Goal: Task Accomplishment & Management: Manage account settings

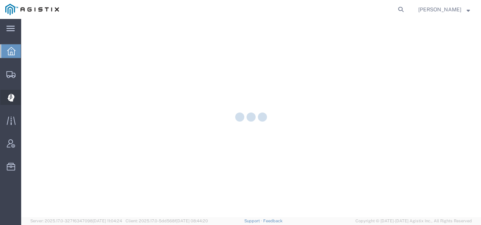
click at [12, 99] on icon at bounding box center [10, 98] width 7 height 8
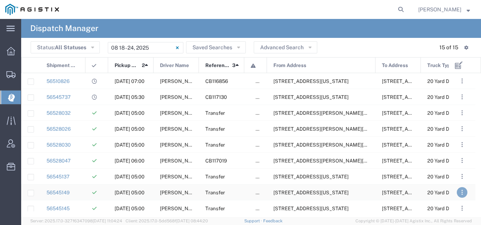
click at [461, 190] on button ". . ." at bounding box center [462, 192] width 11 height 11
click at [449, 170] on link "Unassign" at bounding box center [446, 170] width 28 height 6
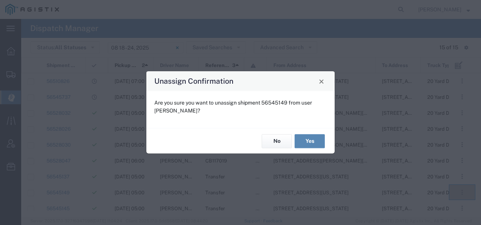
click at [304, 140] on button "Yes" at bounding box center [310, 141] width 30 height 14
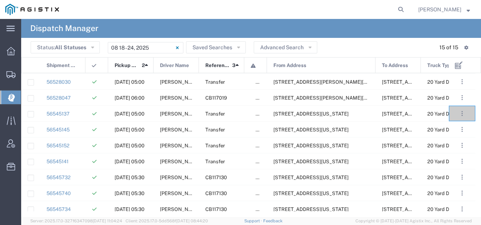
scroll to position [69, 0]
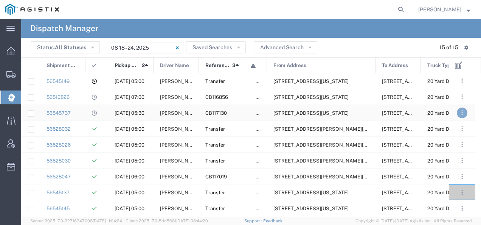
click at [465, 111] on button ". . ." at bounding box center [462, 112] width 11 height 11
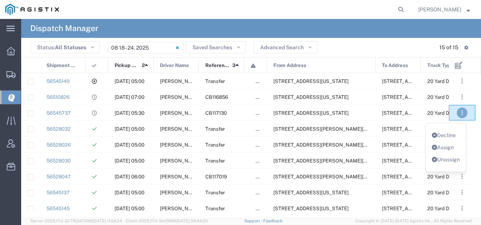
click at [445, 160] on link "Unassign" at bounding box center [446, 159] width 28 height 6
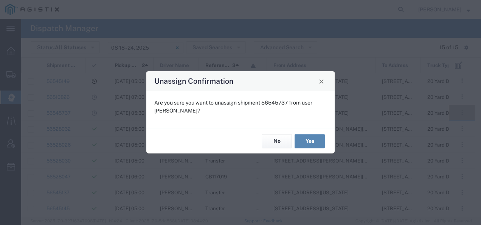
click at [318, 139] on button "Yes" at bounding box center [310, 141] width 30 height 14
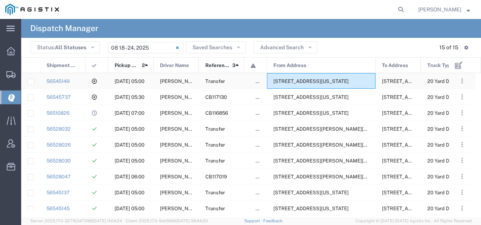
click at [285, 82] on span "[STREET_ADDRESS][US_STATE]" at bounding box center [311, 81] width 75 height 6
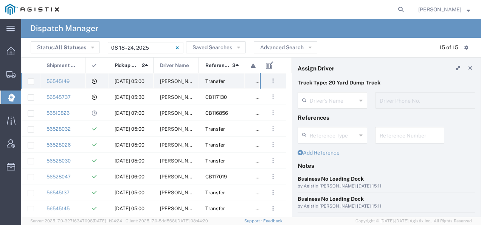
type input "[PERSON_NAME]"
type input "[PHONE_NUMBER]"
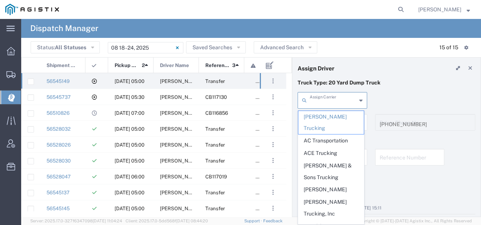
click at [335, 96] on input "text" at bounding box center [333, 99] width 47 height 13
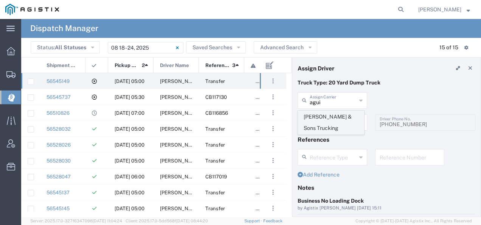
click at [322, 121] on span "[PERSON_NAME] & Sons Trucking" at bounding box center [331, 122] width 65 height 23
type input "[PERSON_NAME] & Sons Trucking"
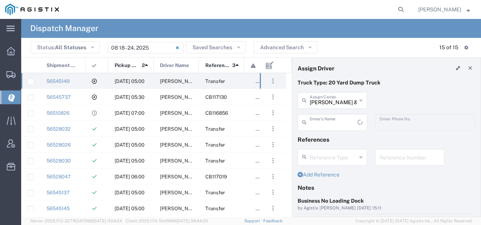
click at [322, 121] on input "text" at bounding box center [334, 121] width 48 height 13
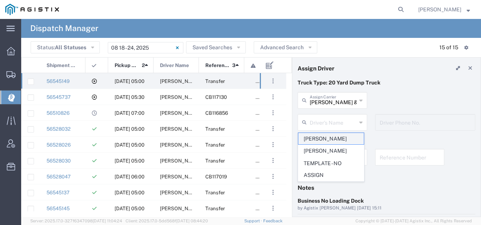
click at [317, 135] on span "[PERSON_NAME]" at bounding box center [331, 139] width 65 height 12
type input "[PERSON_NAME]"
type input "9093499772"
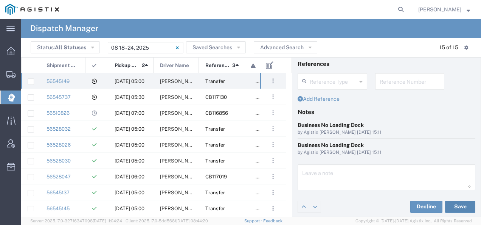
click at [461, 205] on button "Save" at bounding box center [460, 207] width 30 height 12
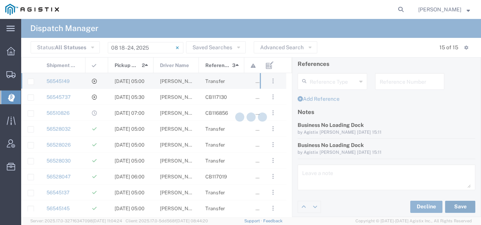
type input "[PERSON_NAME]"
type input "[PERSON_NAME] & Sons Trucking"
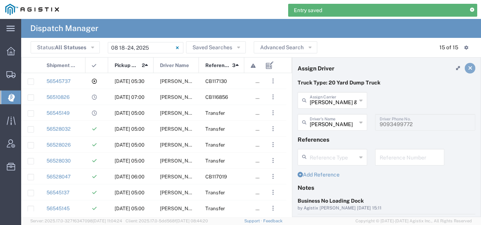
click at [469, 67] on icon at bounding box center [471, 67] width 4 height 5
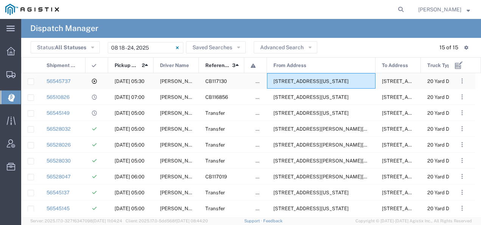
click at [326, 82] on span "[STREET_ADDRESS][US_STATE]" at bounding box center [311, 81] width 75 height 6
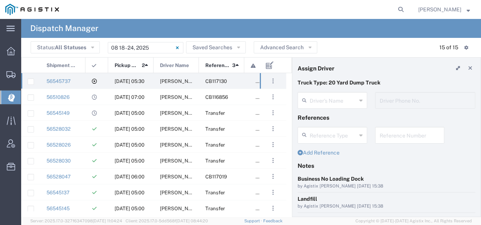
type input "[PERSON_NAME]"
type input "[PHONE_NUMBER]"
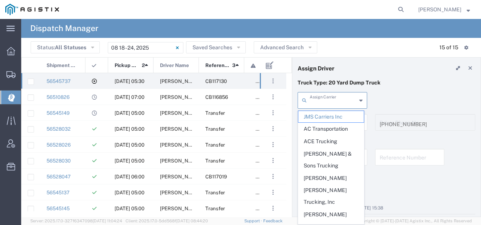
click at [318, 101] on input "text" at bounding box center [333, 99] width 47 height 13
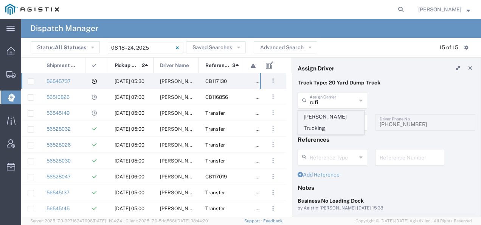
click at [311, 119] on span "[PERSON_NAME] Trucking" at bounding box center [331, 122] width 65 height 23
type input "[PERSON_NAME] Trucking"
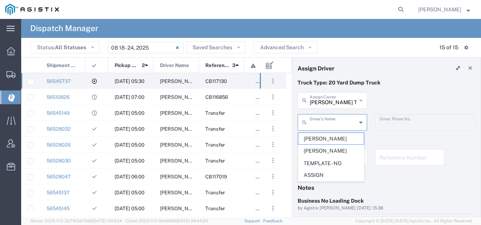
click at [311, 118] on input "text" at bounding box center [333, 121] width 47 height 13
click at [312, 133] on span "[PERSON_NAME]" at bounding box center [331, 139] width 65 height 12
type input "[PERSON_NAME]"
type input "[PHONE_NUMBER]"
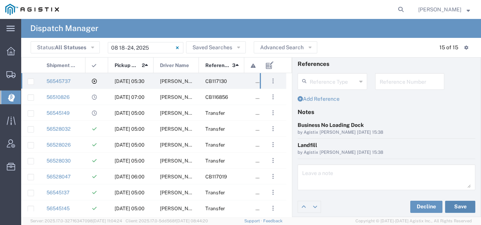
click at [460, 201] on button "Save" at bounding box center [460, 207] width 30 height 12
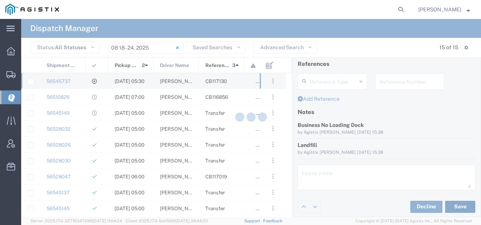
type input "[PERSON_NAME]"
type input "[PERSON_NAME] Trucking"
